Goal: Task Accomplishment & Management: Manage account settings

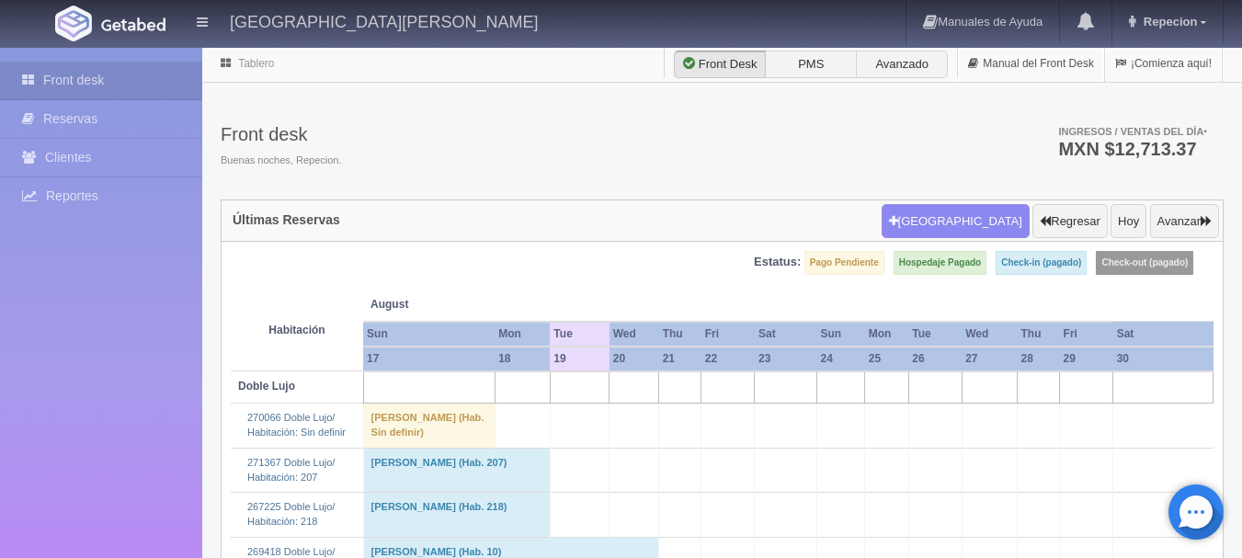
scroll to position [2483, 0]
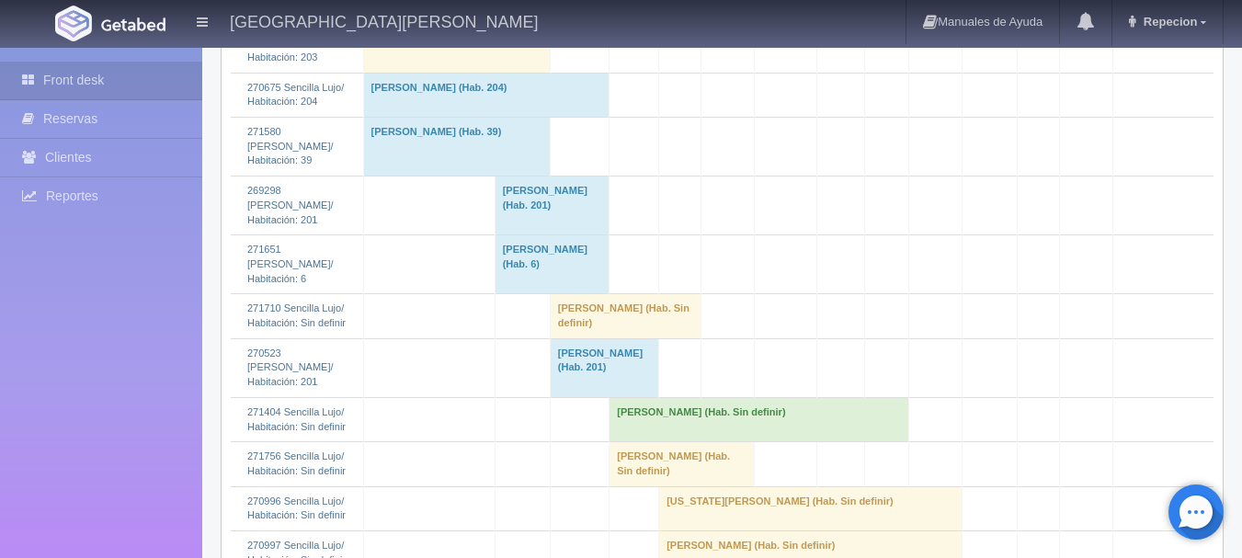
click at [559, 338] on td "[PERSON_NAME] (Hab. Sin definir)" at bounding box center [625, 316] width 151 height 44
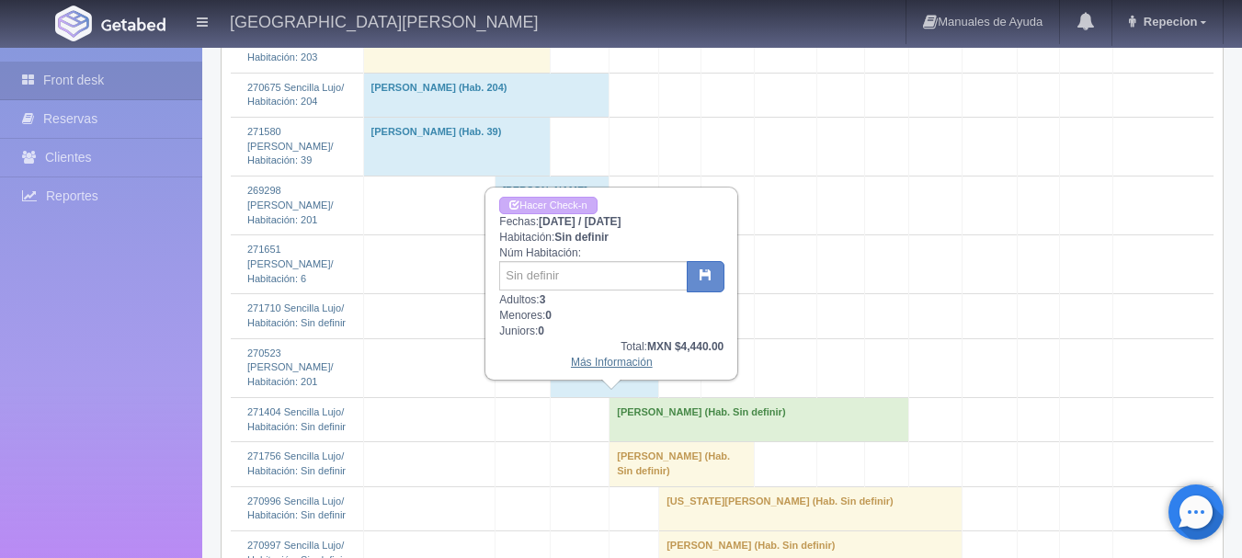
click at [609, 367] on link "Más Información" at bounding box center [612, 362] width 82 height 13
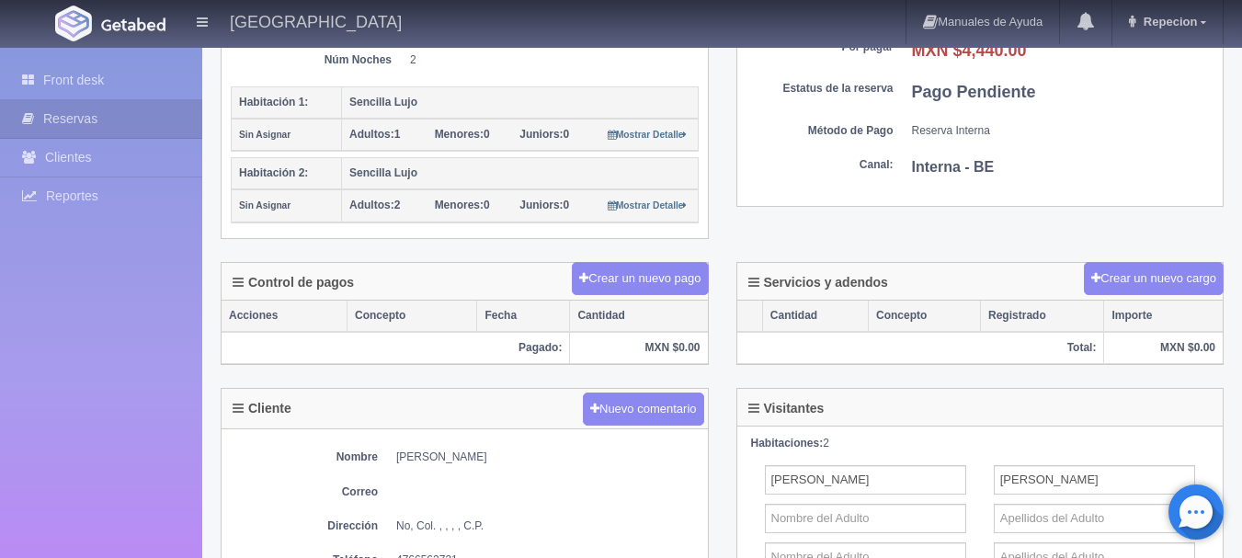
scroll to position [372, 0]
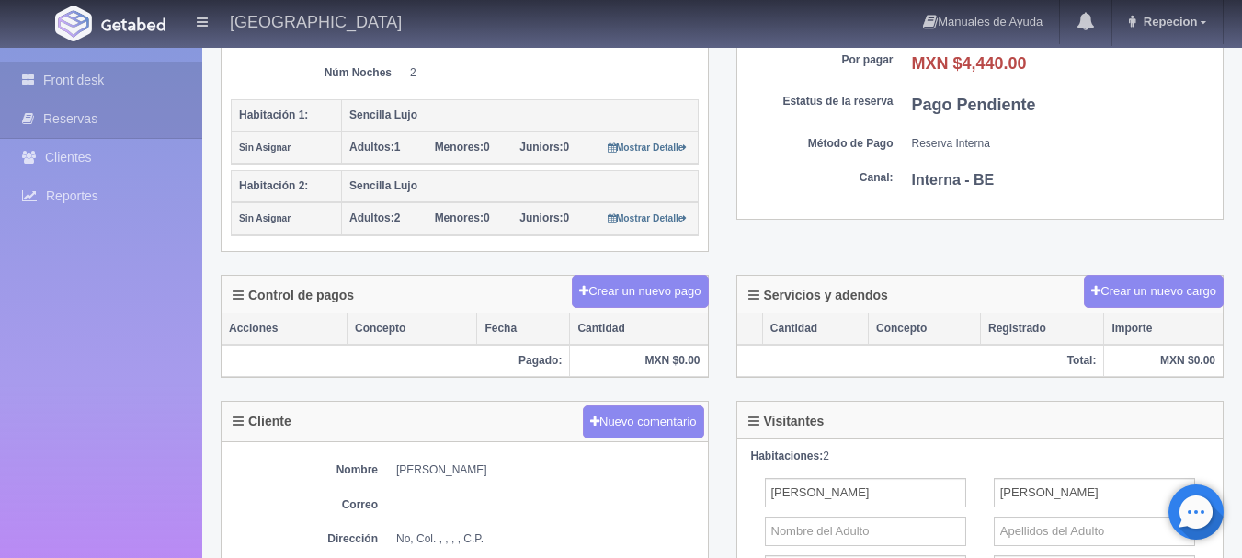
click at [69, 86] on link "Front desk" at bounding box center [101, 81] width 202 height 38
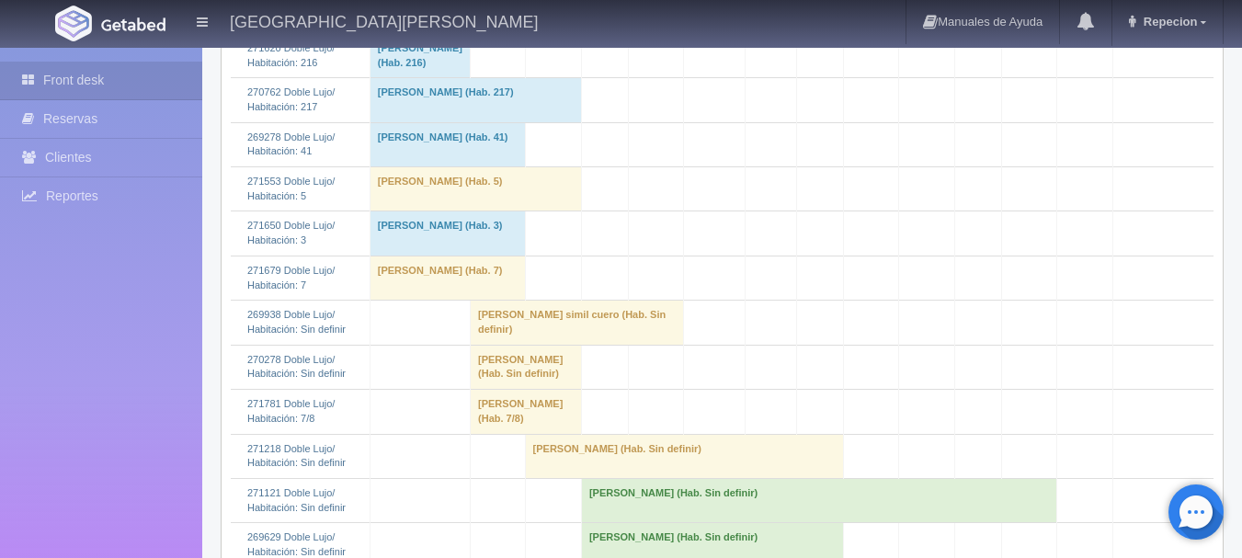
scroll to position [828, 0]
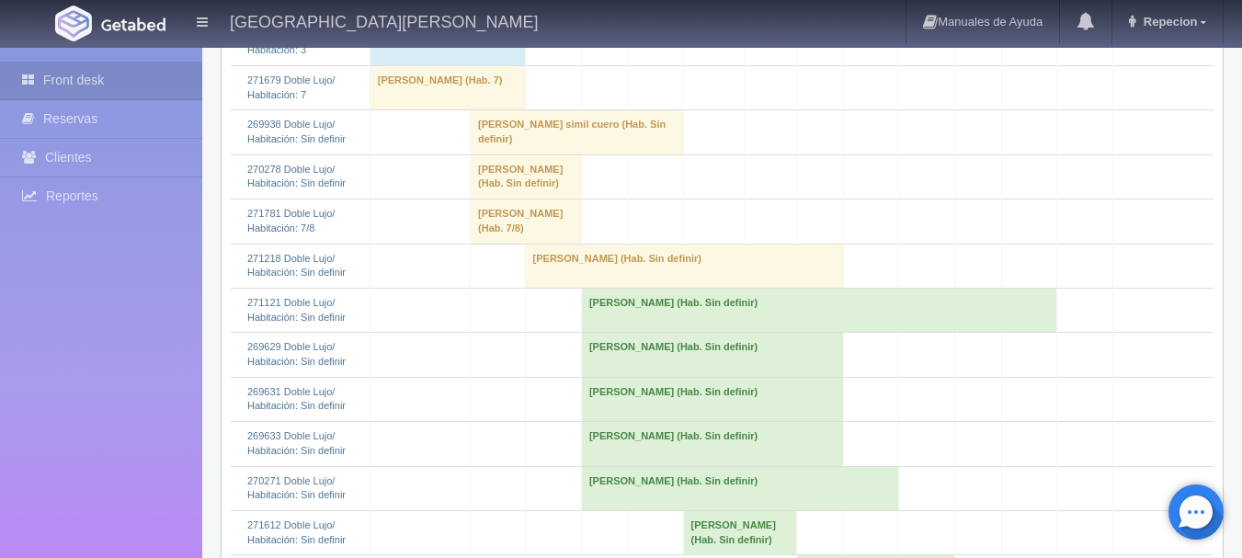
click at [543, 199] on td "[PERSON_NAME] (Hab. Sin definir)" at bounding box center [526, 176] width 111 height 44
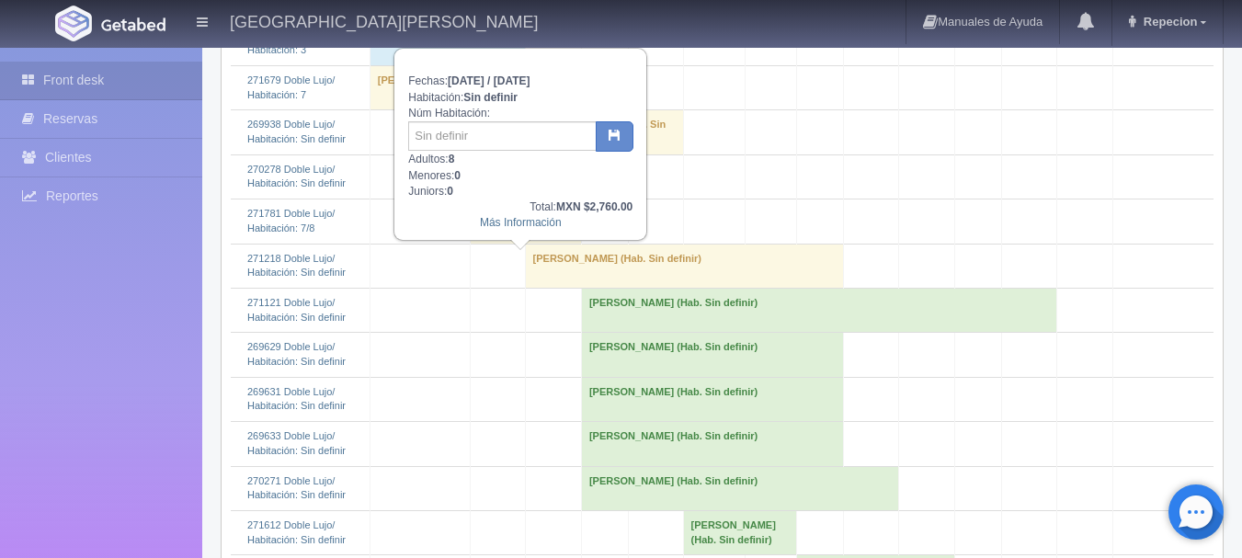
click at [541, 199] on td "[PERSON_NAME] (Hab. Sin definir)" at bounding box center [526, 176] width 111 height 44
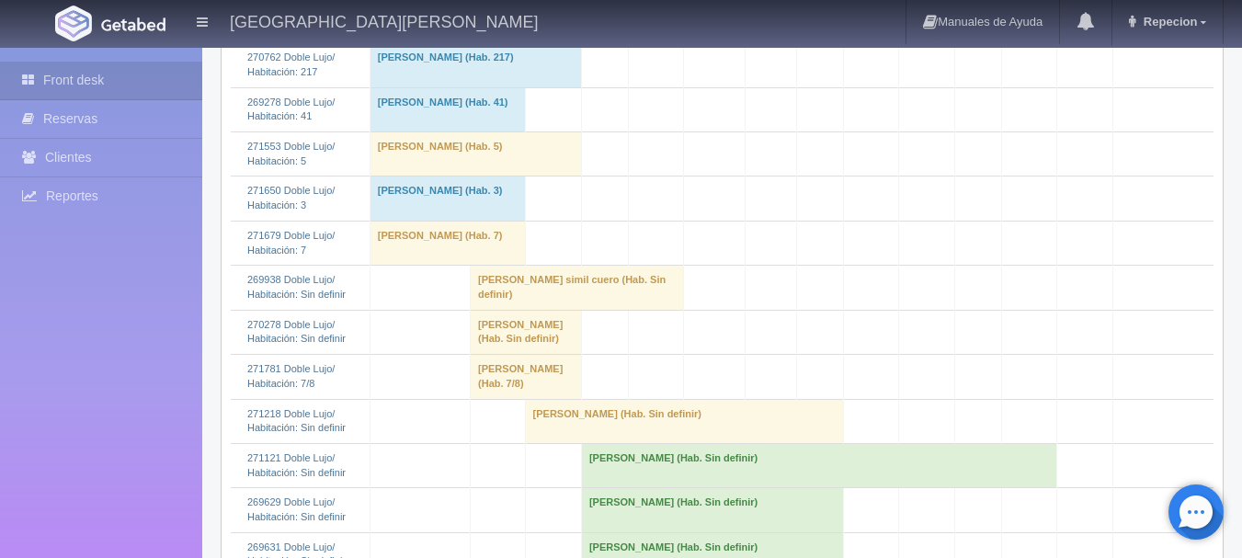
scroll to position [644, 0]
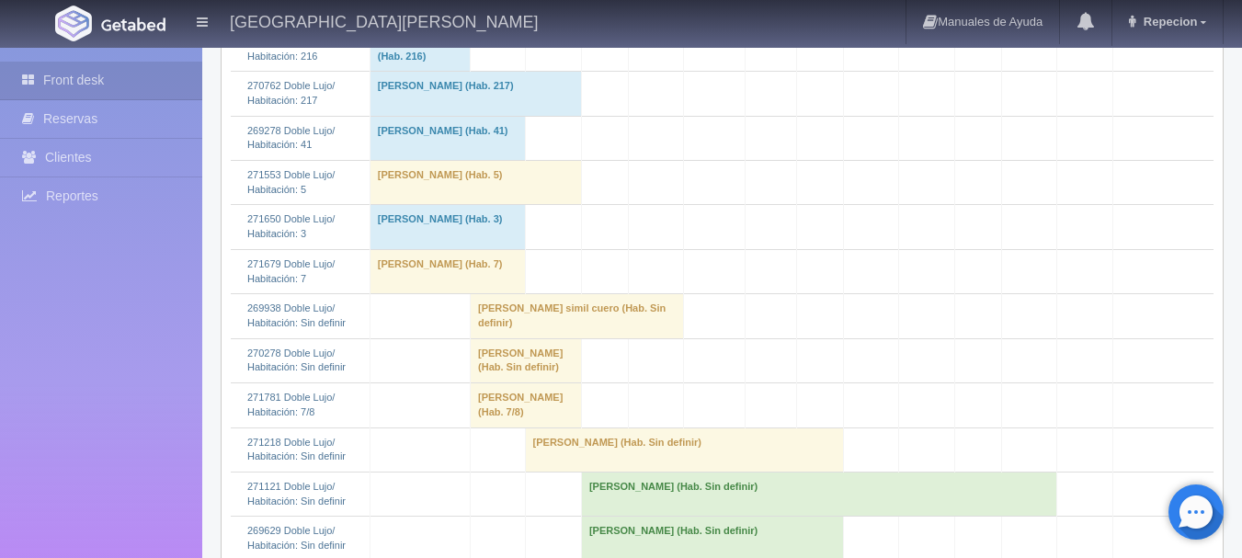
click at [533, 338] on td "[PERSON_NAME] simil cuero (Hab. Sin definir)" at bounding box center [577, 316] width 213 height 44
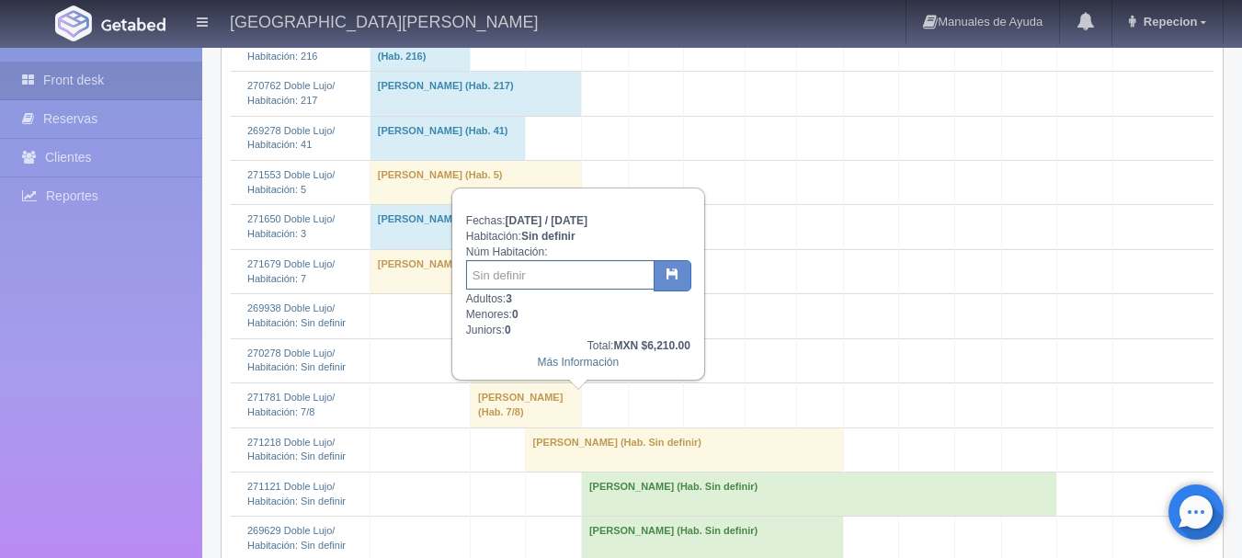
click at [514, 279] on input "text" at bounding box center [560, 274] width 189 height 29
type input "37/203"
click at [669, 273] on icon "button" at bounding box center [673, 274] width 12 height 12
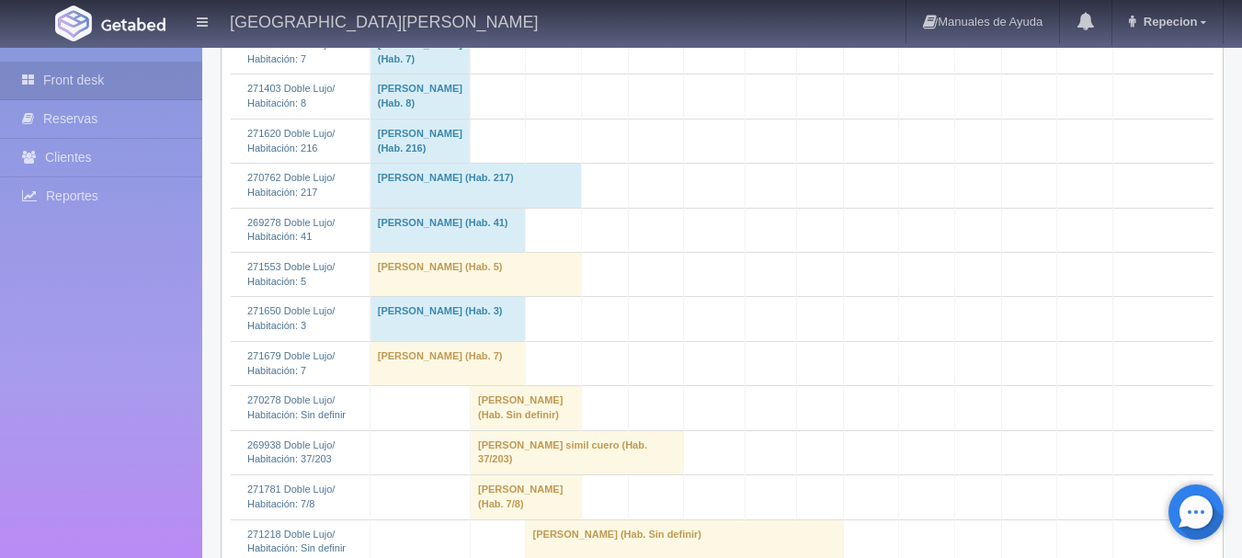
scroll to position [828, 0]
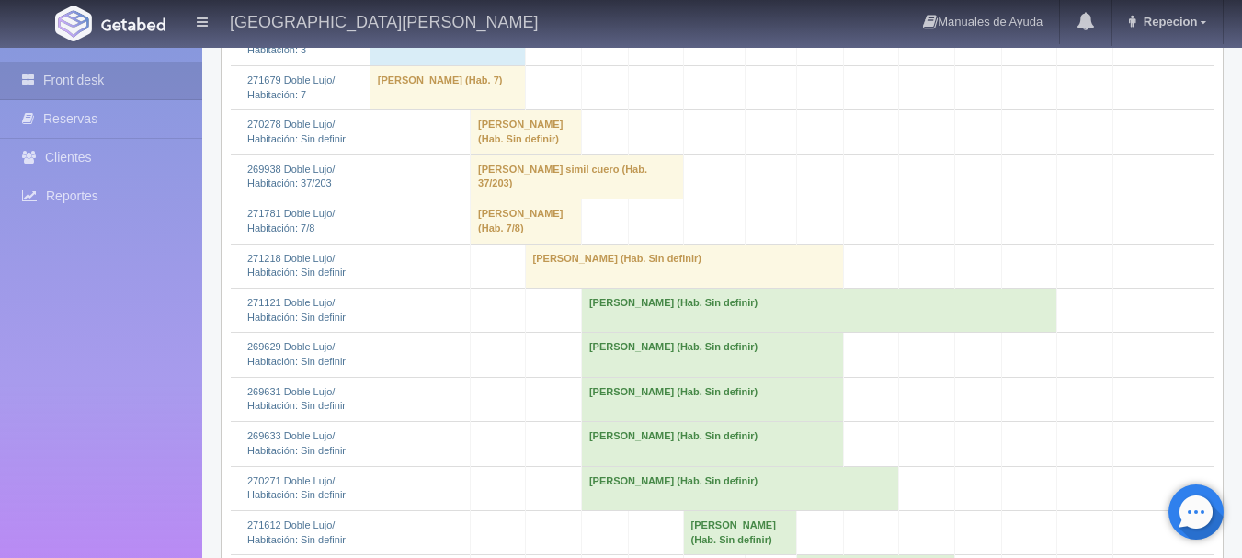
click at [509, 154] on td "[PERSON_NAME] (Hab. Sin definir)" at bounding box center [526, 132] width 111 height 44
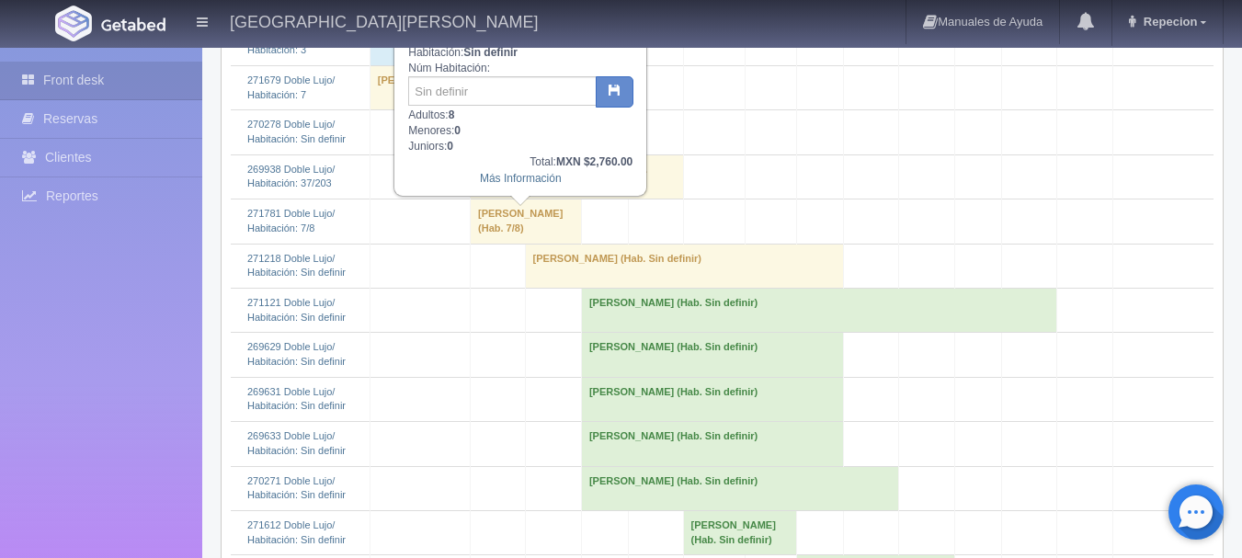
click at [509, 154] on td "[PERSON_NAME] (Hab. Sin definir)" at bounding box center [526, 132] width 111 height 44
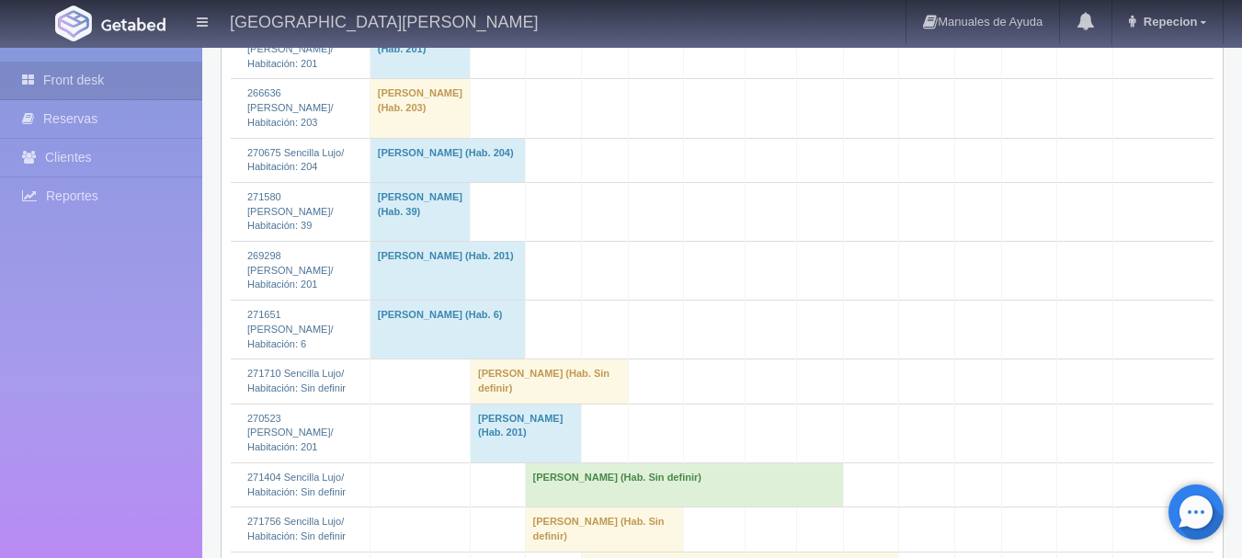
scroll to position [2299, 0]
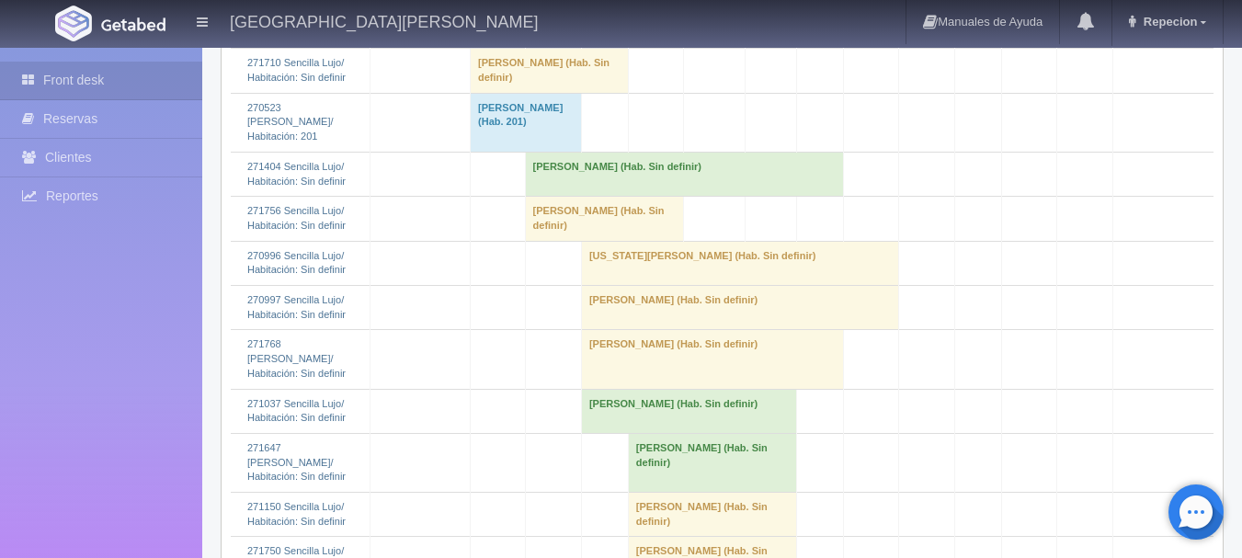
click at [527, 93] on td "[PERSON_NAME] (Hab. Sin definir)" at bounding box center [550, 71] width 158 height 44
